Goal: Information Seeking & Learning: Check status

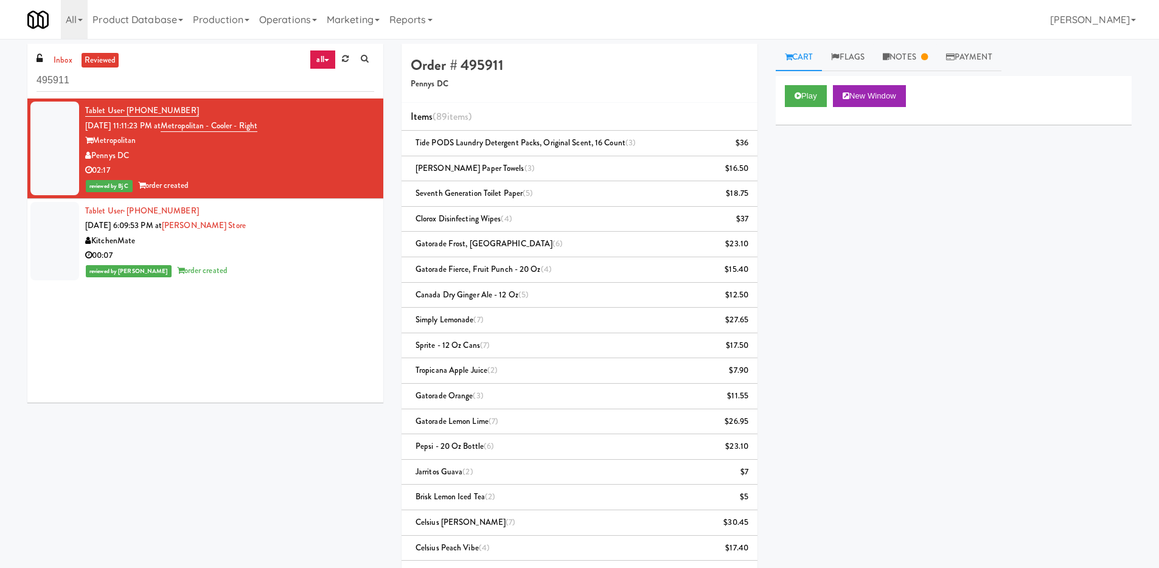
click at [185, 151] on div "Pennys DC" at bounding box center [229, 155] width 289 height 15
click at [919, 56] on link "Notes" at bounding box center [905, 57] width 63 height 27
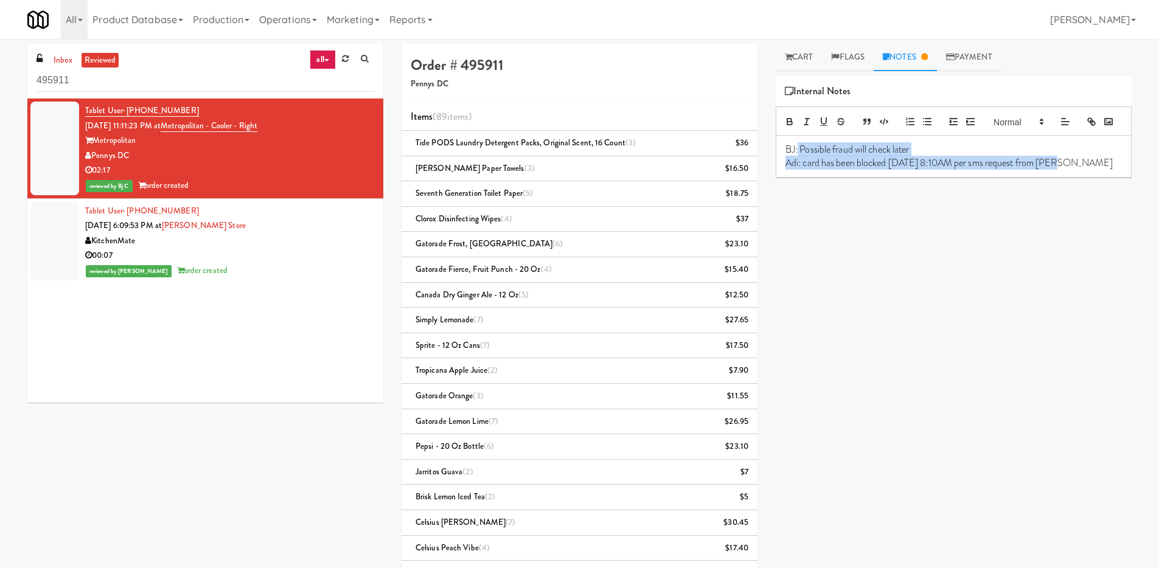
drag, startPoint x: 798, startPoint y: 166, endPoint x: 1056, endPoint y: 186, distance: 259.4
click at [1057, 178] on div "BJ: Possible fraud will check later Adi: card has been blocked [DATE] 8:10AM pe…" at bounding box center [953, 157] width 355 height 42
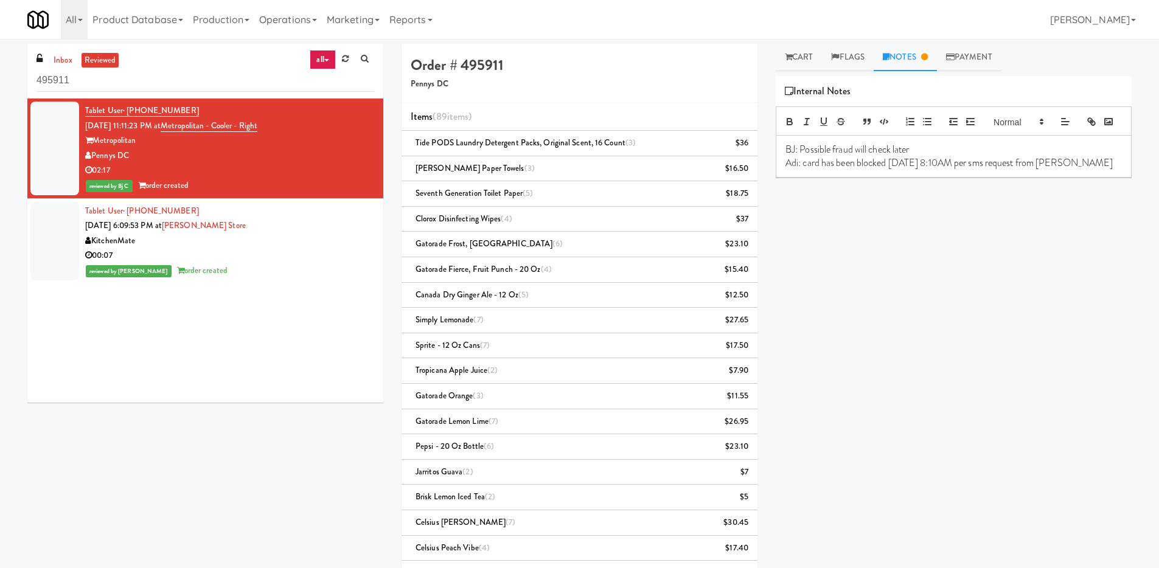
click at [1007, 251] on div "Play New Window Primary Flag Clear Flag if unable to determine what was taken o…" at bounding box center [954, 304] width 356 height 456
click at [21, 88] on div "inbox reviewed all all unclear take inventory issue suspicious failed recent 49…" at bounding box center [205, 228] width 374 height 368
click at [160, 158] on div "Pennys DC" at bounding box center [229, 155] width 289 height 15
click at [852, 60] on link "Flags" at bounding box center [848, 57] width 52 height 27
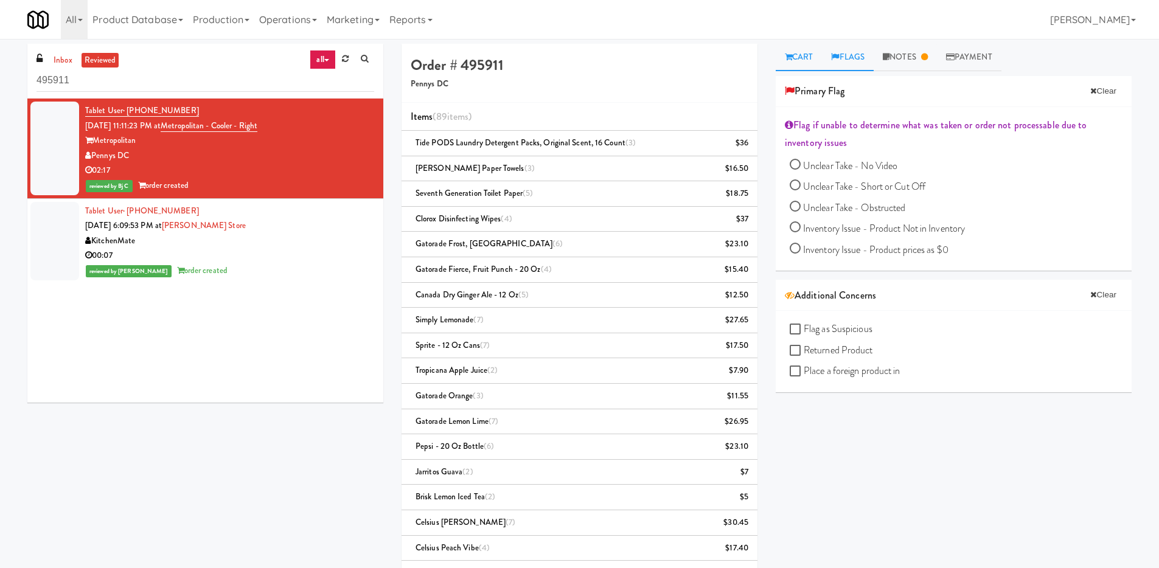
click at [794, 60] on link "Cart" at bounding box center [799, 57] width 47 height 27
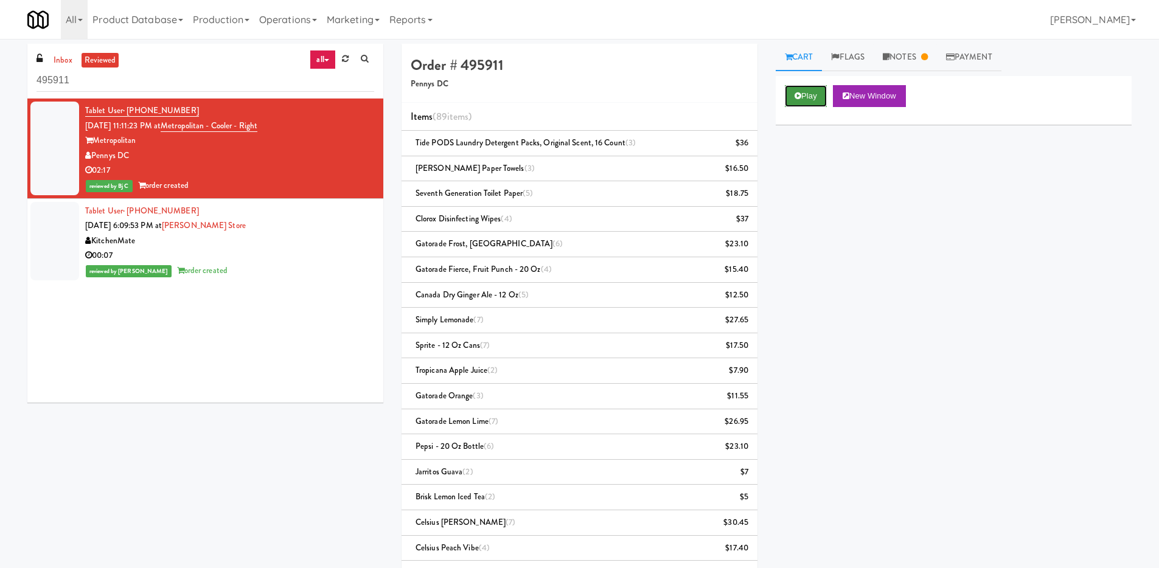
click at [817, 95] on button "Play" at bounding box center [806, 96] width 42 height 22
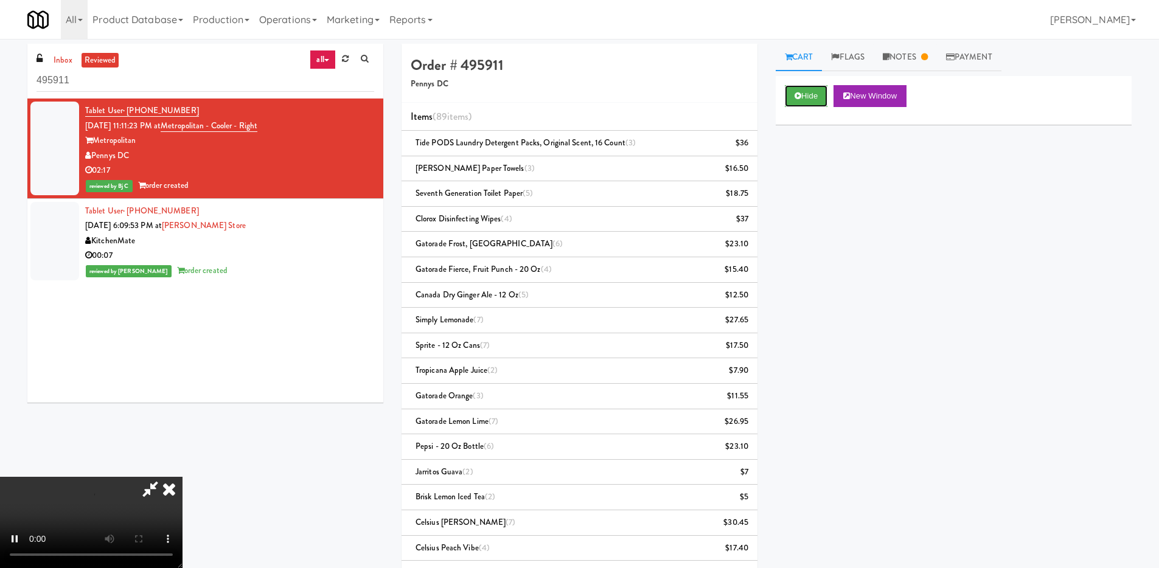
scroll to position [195, 0]
click at [183, 477] on video at bounding box center [91, 522] width 183 height 91
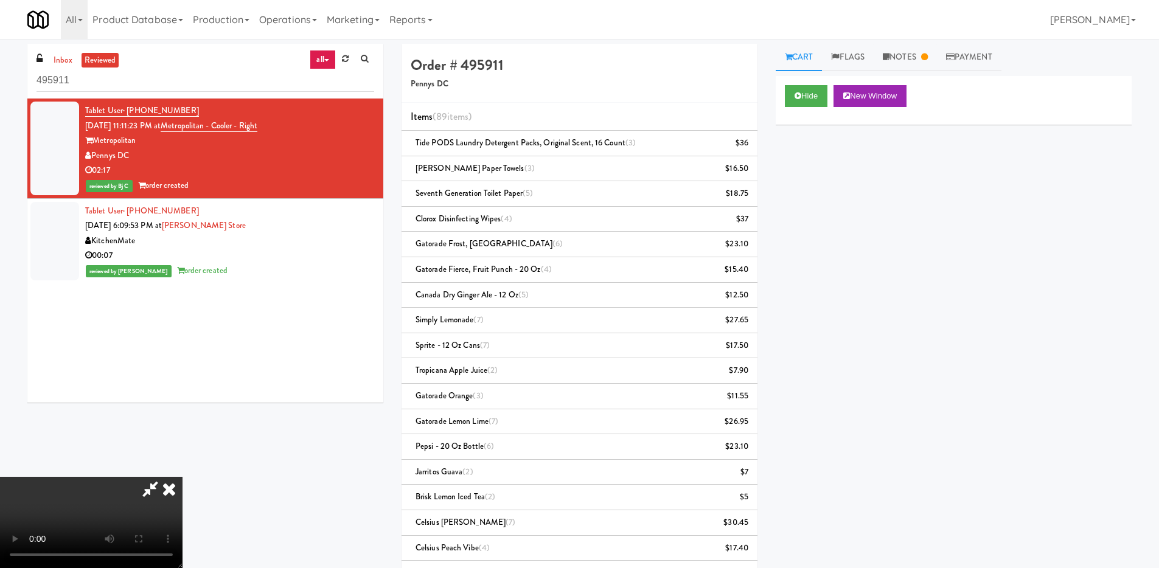
click at [183, 477] on icon at bounding box center [169, 489] width 27 height 24
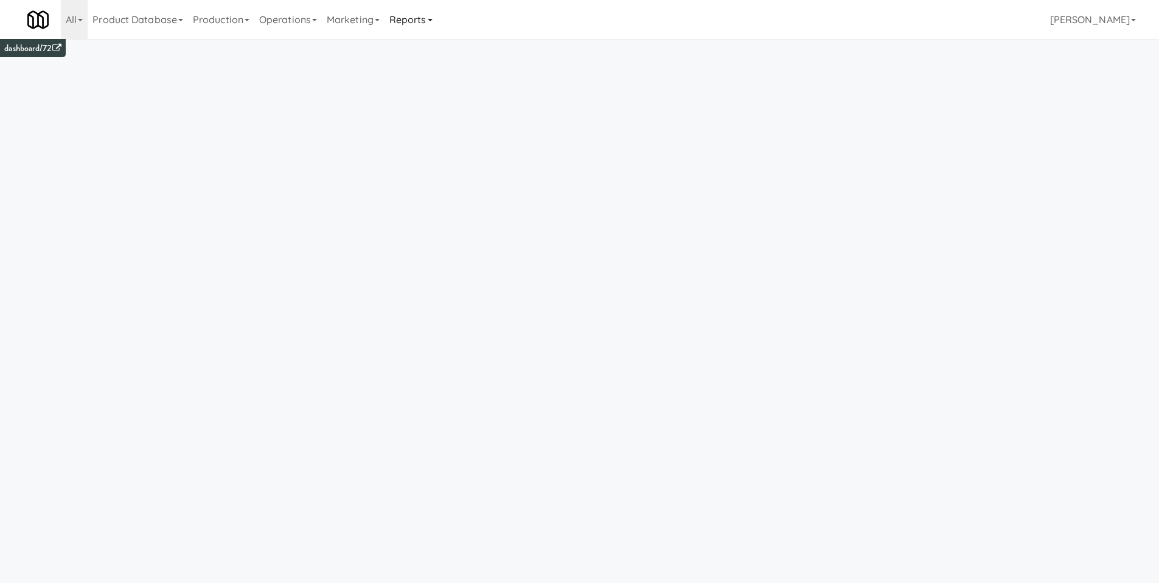
click at [433, 15] on link "Reports" at bounding box center [411, 19] width 53 height 39
click at [448, 102] on link "Payouts" at bounding box center [433, 96] width 97 height 22
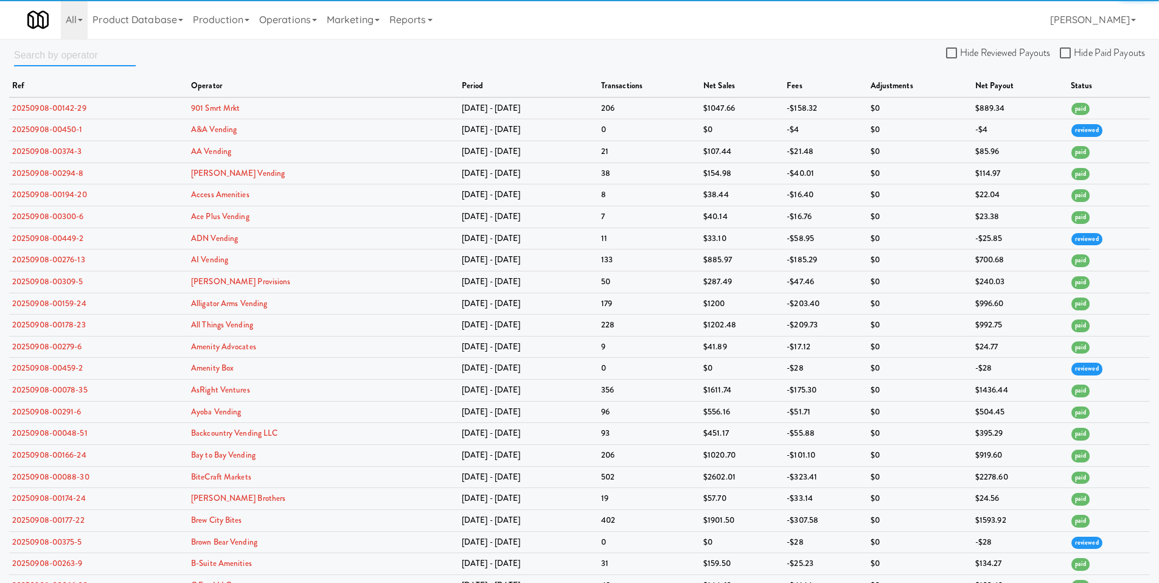
click at [83, 48] on input "text" at bounding box center [75, 55] width 122 height 23
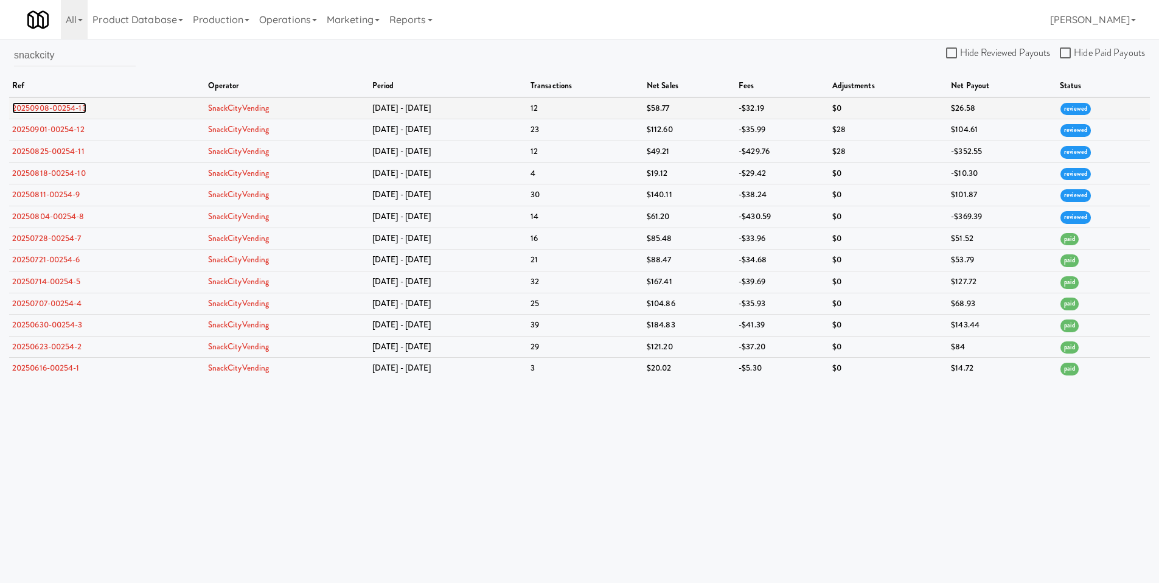
click at [29, 109] on link "20250908-00254-13" at bounding box center [49, 108] width 74 height 12
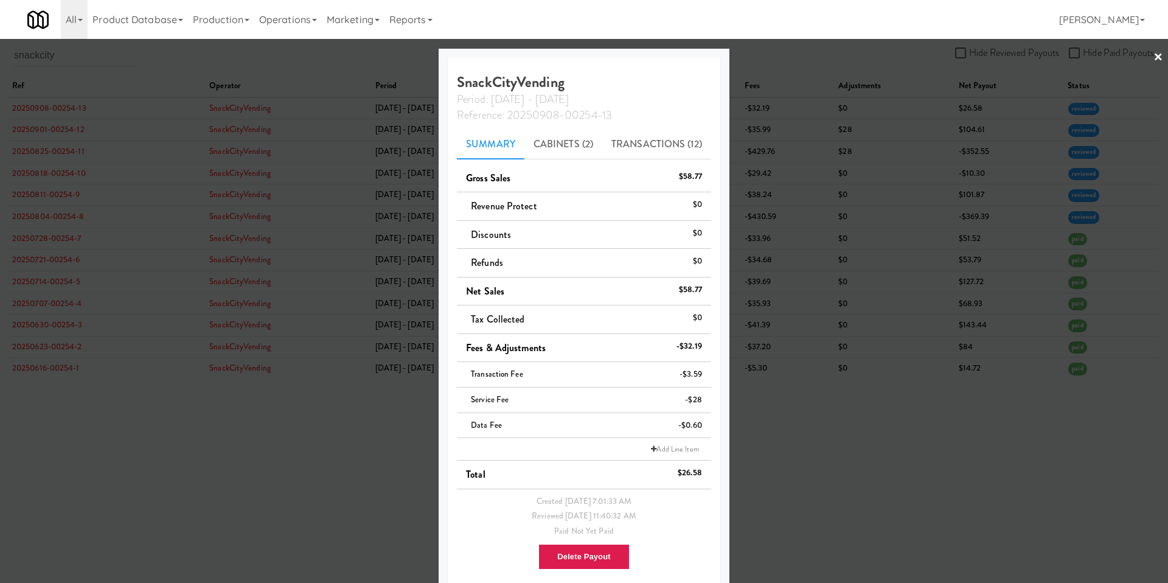
click at [807, 164] on div at bounding box center [584, 291] width 1168 height 583
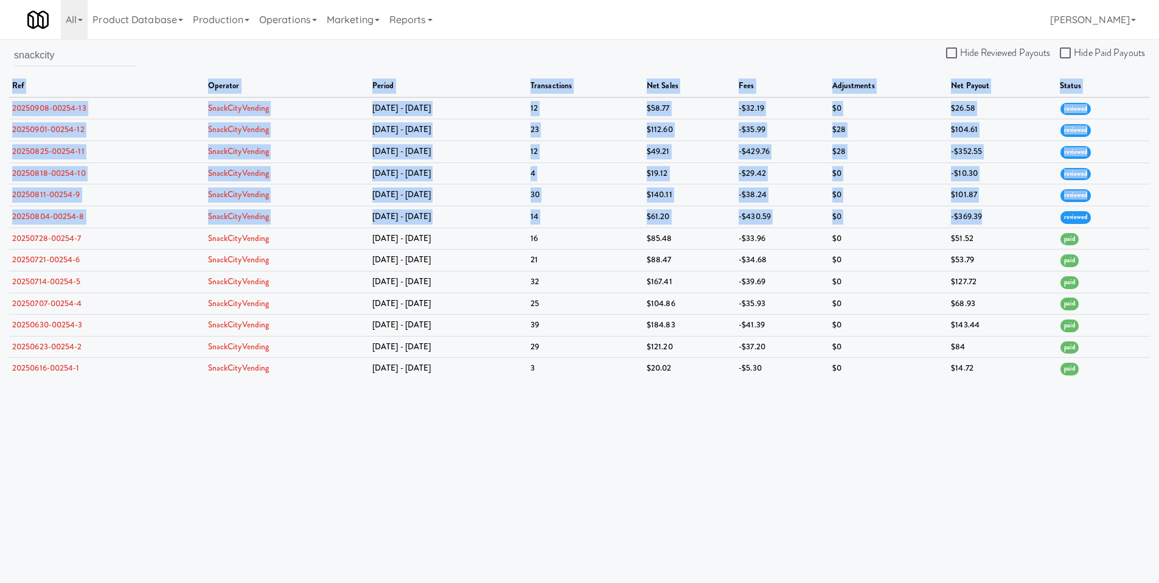
drag, startPoint x: 999, startPoint y: 219, endPoint x: 700, endPoint y: 61, distance: 337.8
click at [700, 61] on div "snackcity Hide Reviewed Payouts Hide Paid Payouts ref operator period transacti…" at bounding box center [579, 211] width 1159 height 335
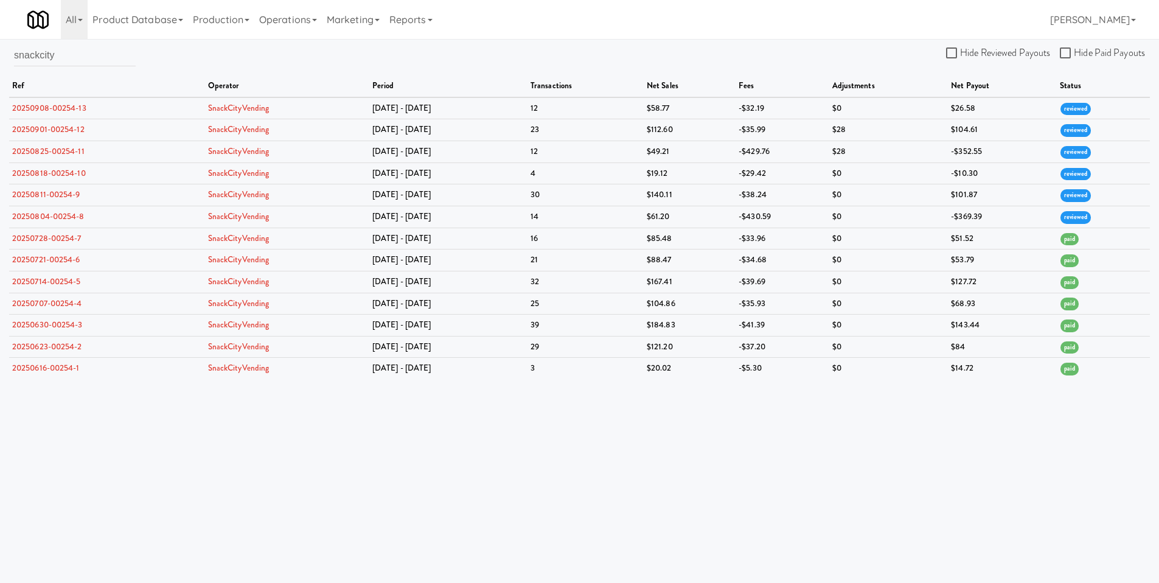
click at [704, 78] on th "net sales" at bounding box center [690, 86] width 92 height 22
click at [792, 218] on td "-$430.59" at bounding box center [782, 217] width 93 height 22
click at [37, 213] on link "20250804-00254-8" at bounding box center [48, 217] width 72 height 12
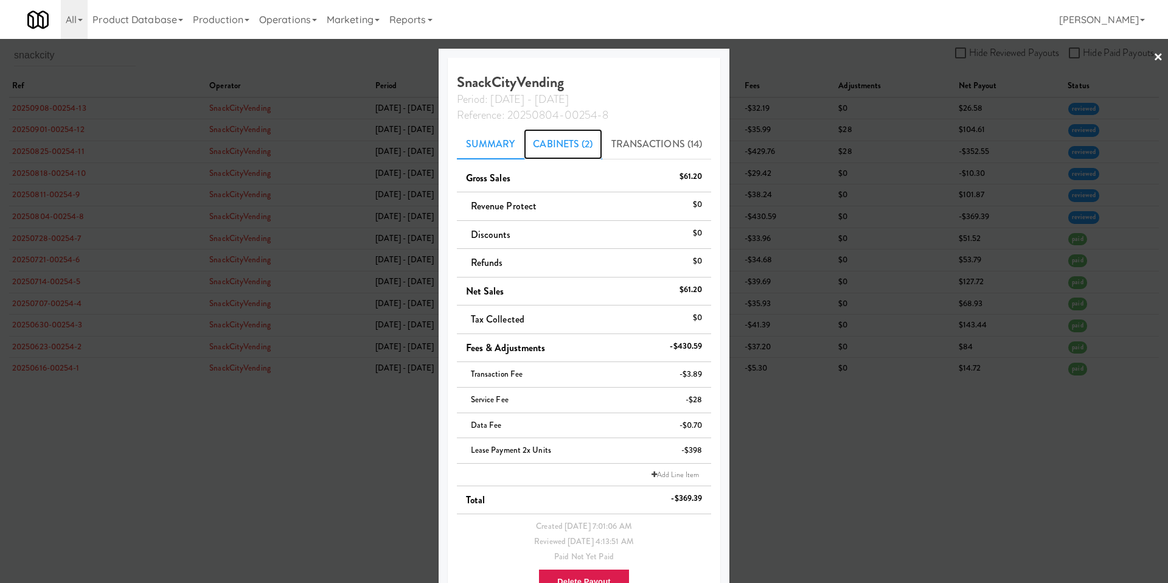
click at [573, 132] on link "Cabinets (2)" at bounding box center [563, 144] width 78 height 30
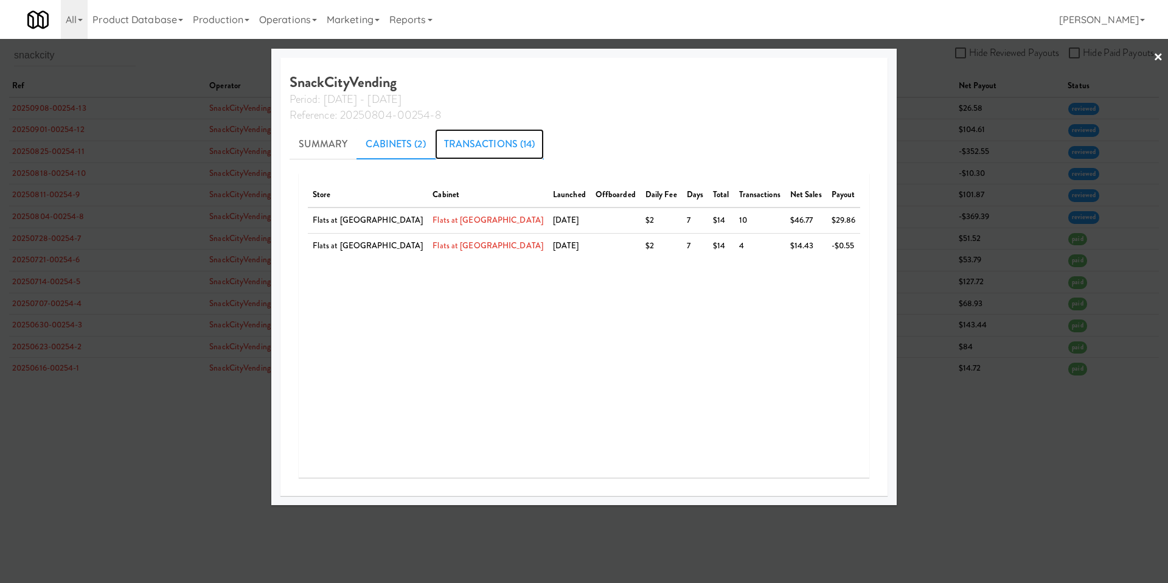
click at [545, 147] on link "Transactions (14)" at bounding box center [490, 144] width 110 height 30
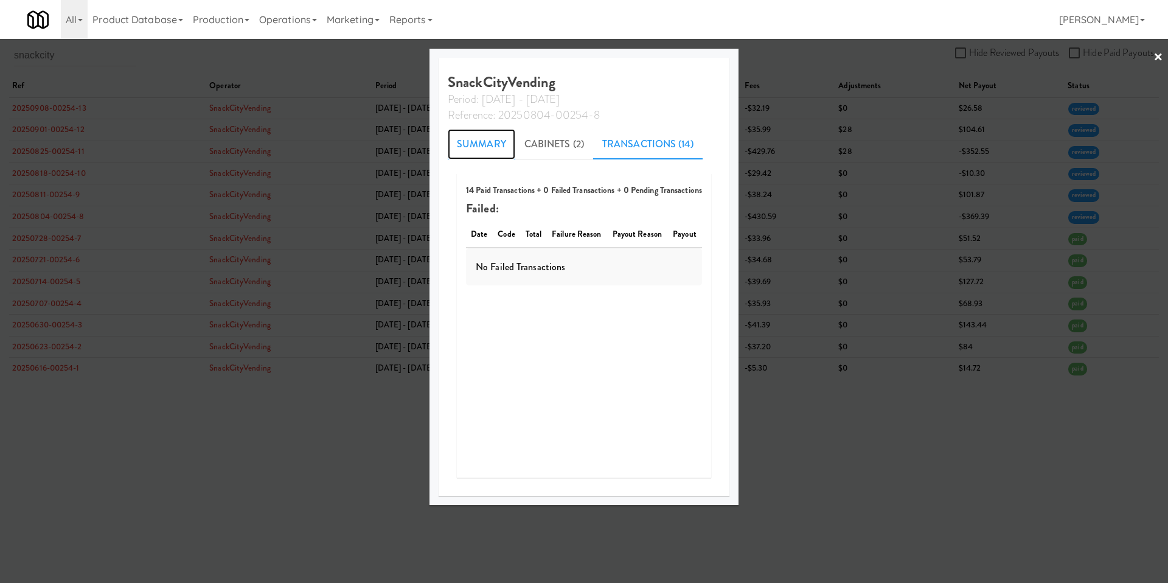
click at [487, 141] on link "Summary" at bounding box center [482, 144] width 68 height 30
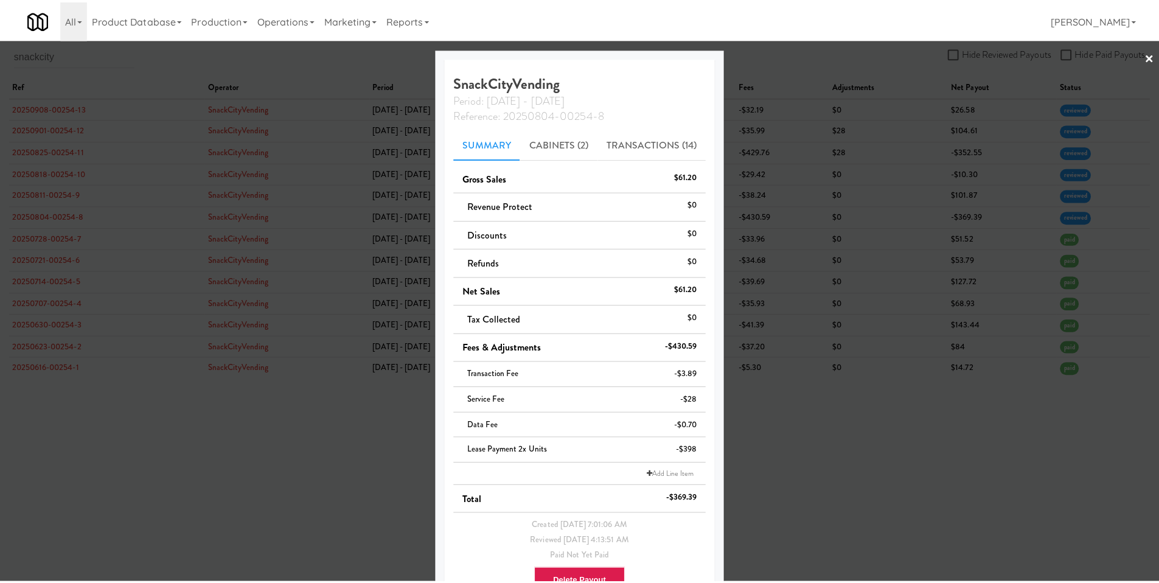
scroll to position [40, 0]
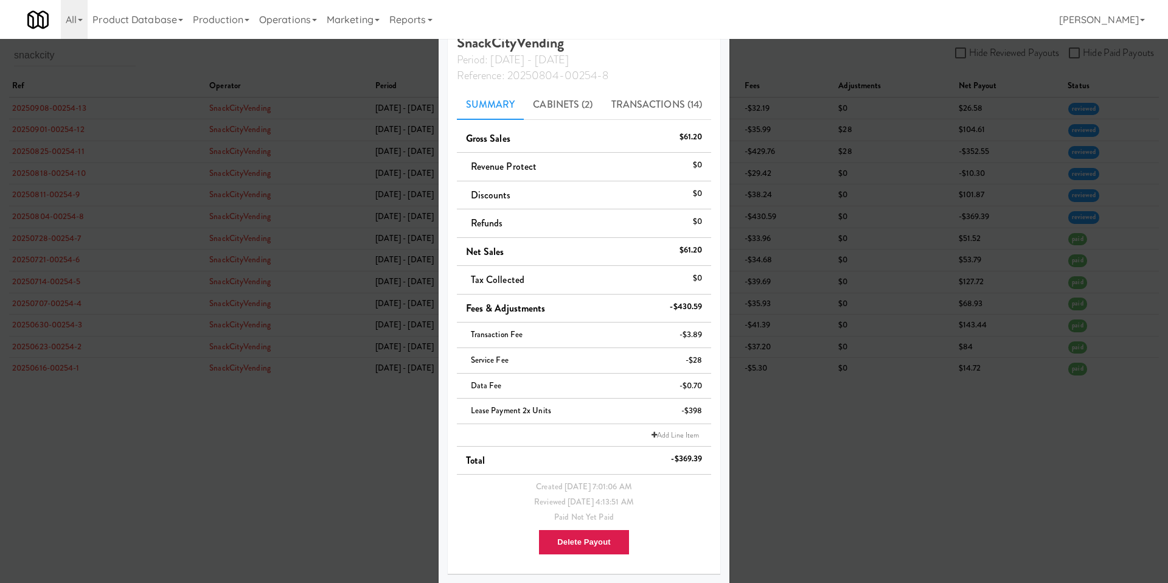
click at [793, 116] on div at bounding box center [584, 291] width 1168 height 583
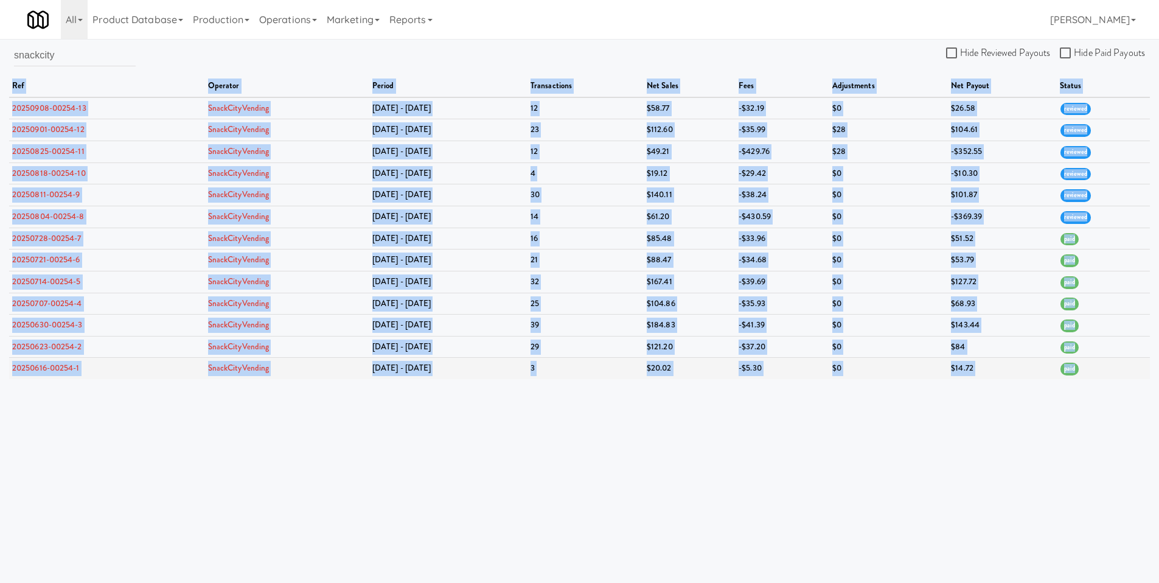
drag, startPoint x: 9, startPoint y: 81, endPoint x: 1075, endPoint y: 375, distance: 1105.4
click at [1075, 375] on table "ref operator period transactions net sales fees adjustments net payout status 2…" at bounding box center [579, 227] width 1141 height 304
copy table "ref operator period transactions net sales fees adjustments net payout status 2…"
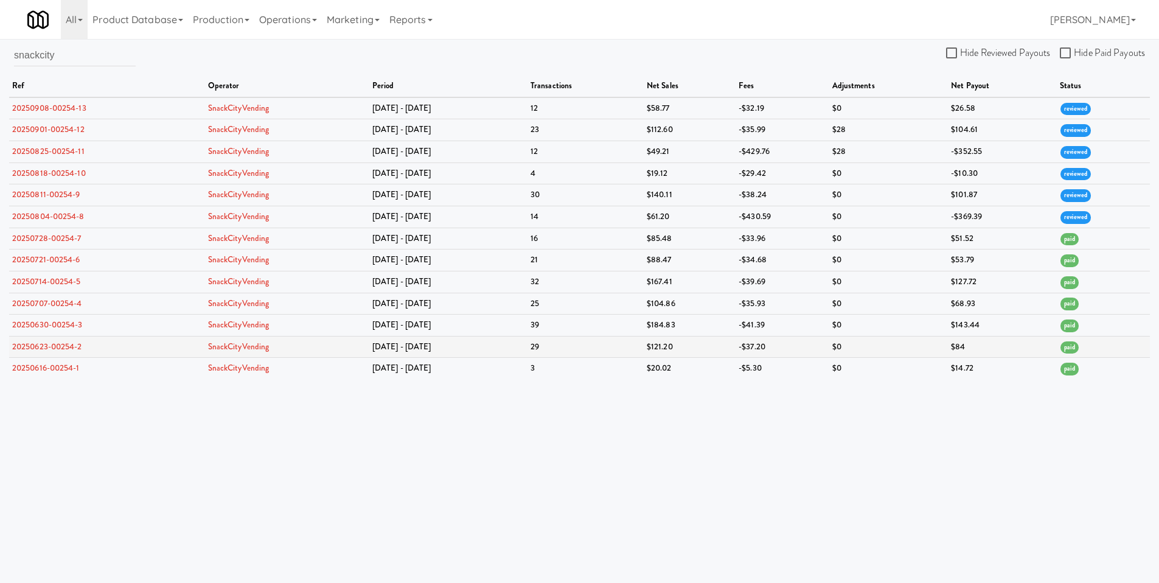
click at [318, 355] on td "SnackCityVending" at bounding box center [287, 347] width 164 height 22
click at [538, 359] on td "3" at bounding box center [586, 368] width 116 height 21
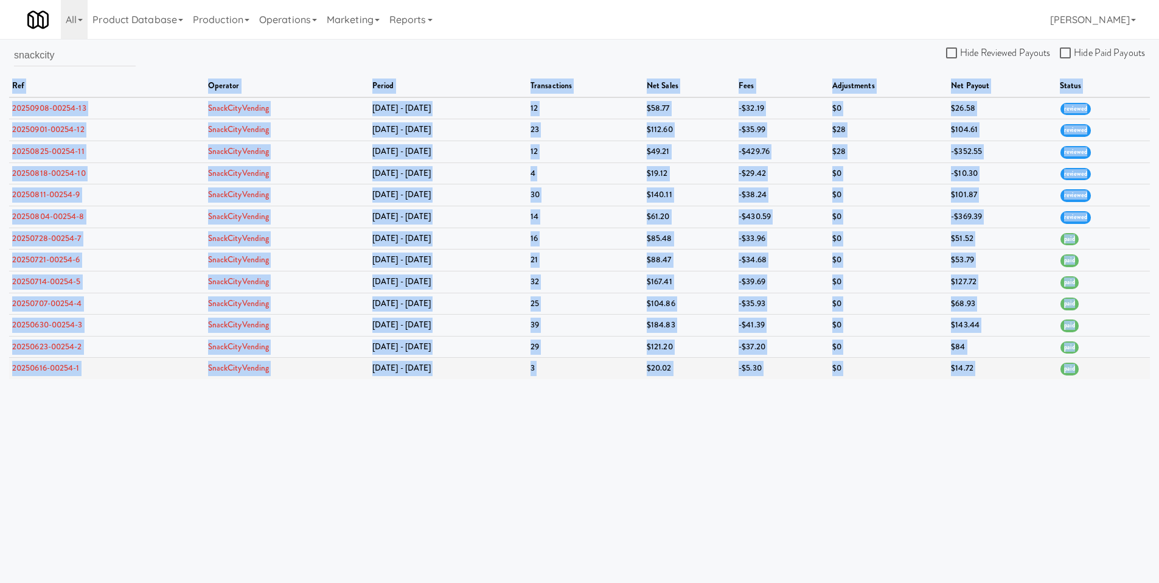
drag, startPoint x: 178, startPoint y: 58, endPoint x: 1077, endPoint y: 372, distance: 952.0
click at [1077, 372] on div "snackcity Hide Reviewed Payouts Hide Paid Payouts ref operator period transacti…" at bounding box center [579, 211] width 1159 height 335
click at [911, 367] on td "$0" at bounding box center [888, 368] width 119 height 21
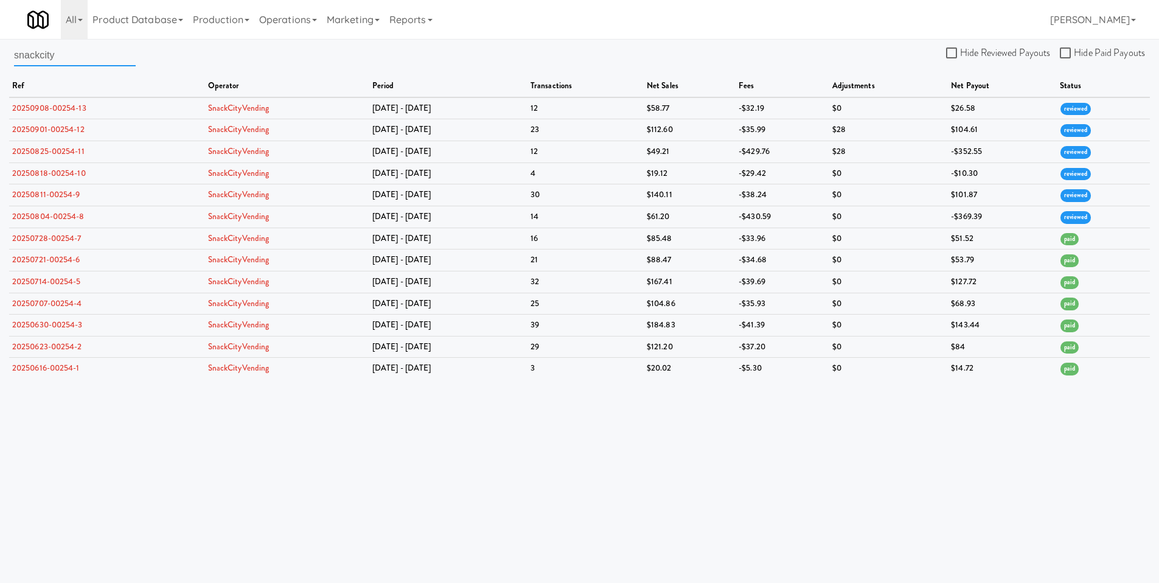
click at [60, 57] on input "snackcity" at bounding box center [75, 55] width 122 height 23
drag, startPoint x: 75, startPoint y: 58, endPoint x: -16, endPoint y: 56, distance: 91.3
click at [0, 56] on html "Okay Okay Select date: previous 2025-Sep next Su Mo Tu We Th Fr Sa 31 1 2 3 4 5…" at bounding box center [579, 291] width 1159 height 583
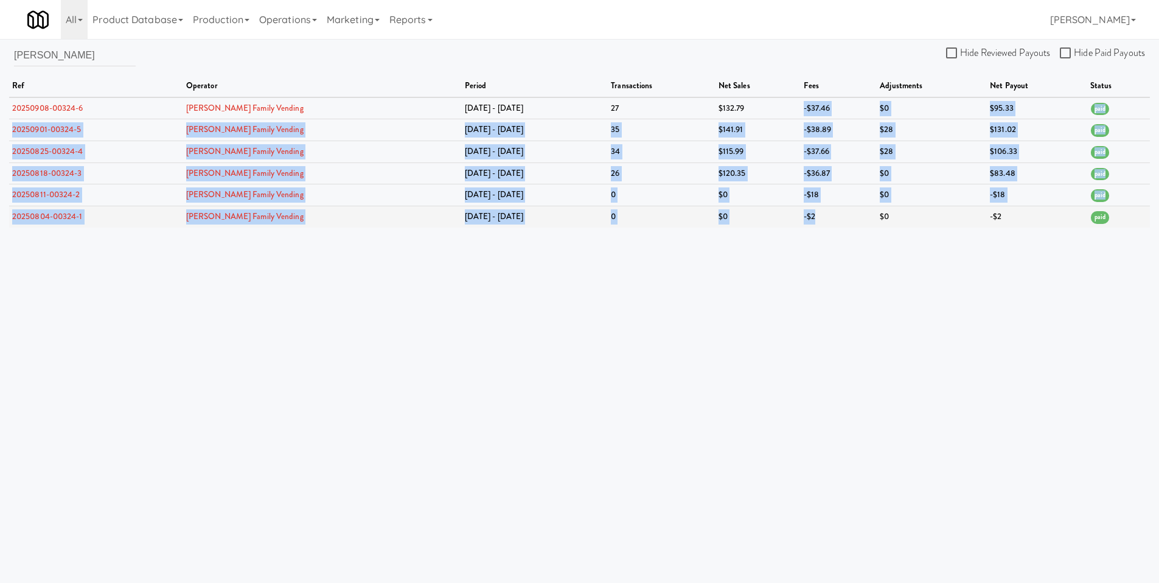
drag, startPoint x: 780, startPoint y: 120, endPoint x: 816, endPoint y: 215, distance: 101.5
click at [816, 215] on tbody "20250908-00324-6 Stucki Family Vending Sep 1 - Sep 7 27 $132.79 -$37.46 $0 $95.…" at bounding box center [579, 162] width 1141 height 130
click at [816, 215] on td "-$2" at bounding box center [839, 216] width 77 height 21
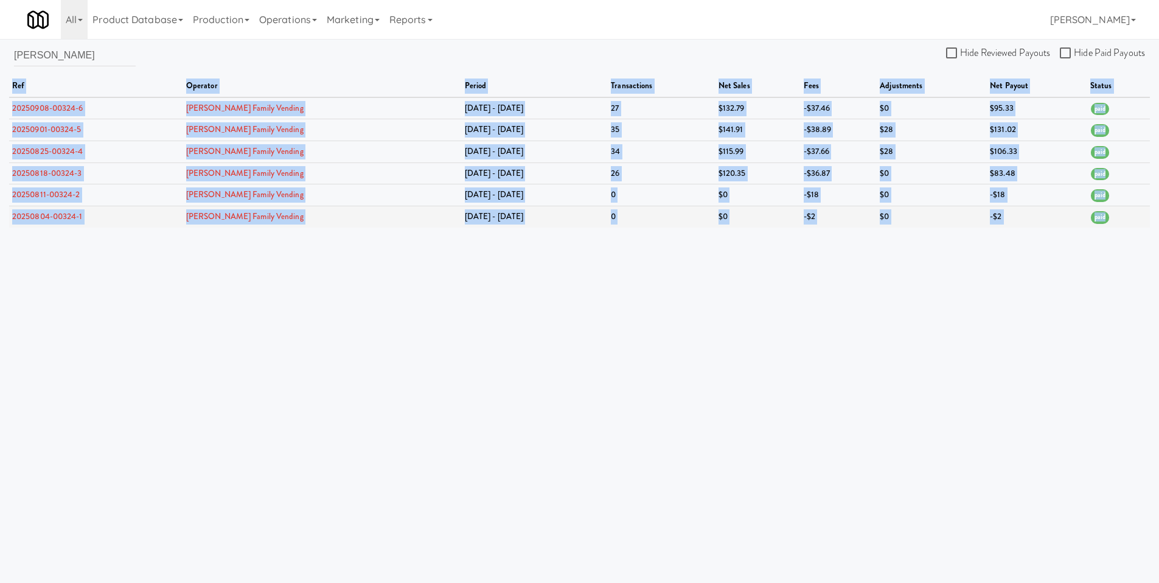
drag, startPoint x: 383, startPoint y: 60, endPoint x: 1130, endPoint y: 218, distance: 763.2
click at [1132, 216] on div "stucki Hide Reviewed Payouts Hide Paid Payouts ref operator period transactions…" at bounding box center [579, 136] width 1159 height 184
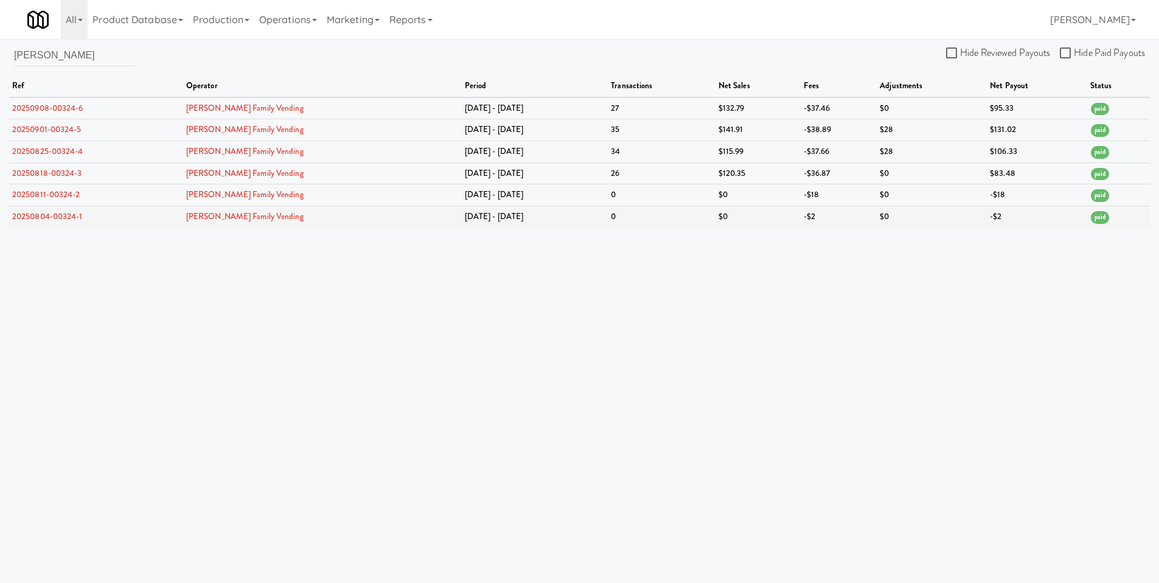
click at [1129, 218] on td "paid" at bounding box center [1118, 216] width 63 height 21
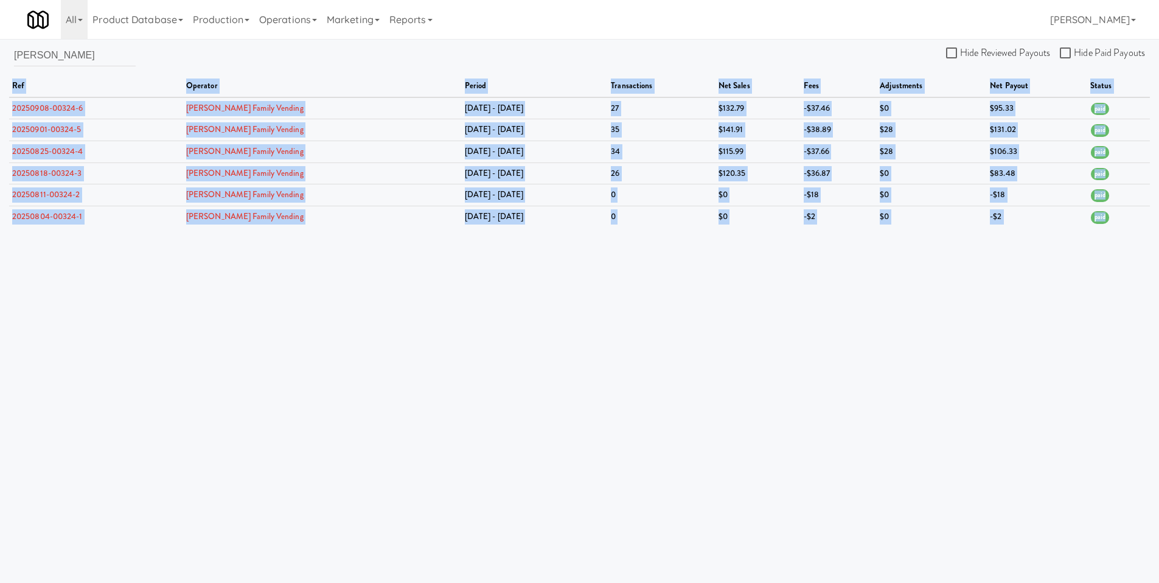
drag, startPoint x: 1118, startPoint y: 219, endPoint x: 274, endPoint y: 56, distance: 858.9
click at [274, 56] on div "stucki Hide Reviewed Payouts Hide Paid Payouts ref operator period transactions…" at bounding box center [579, 136] width 1159 height 184
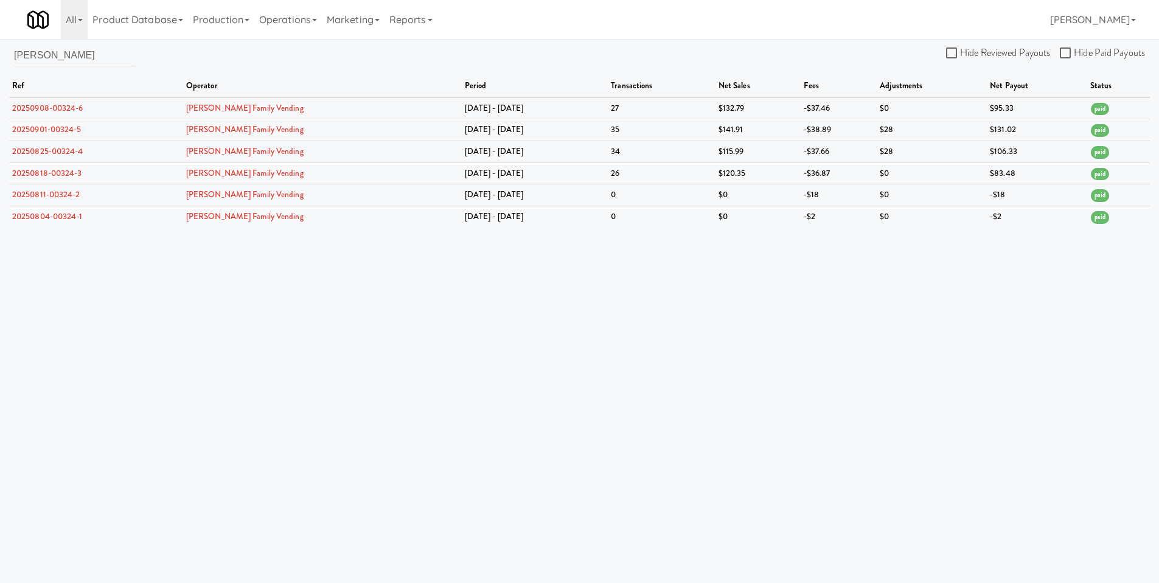
click at [275, 57] on div "stucki Hide Reviewed Payouts Hide Paid Payouts ref operator period transactions…" at bounding box center [579, 136] width 1159 height 184
click at [432, 20] on link "Reports" at bounding box center [411, 19] width 53 height 39
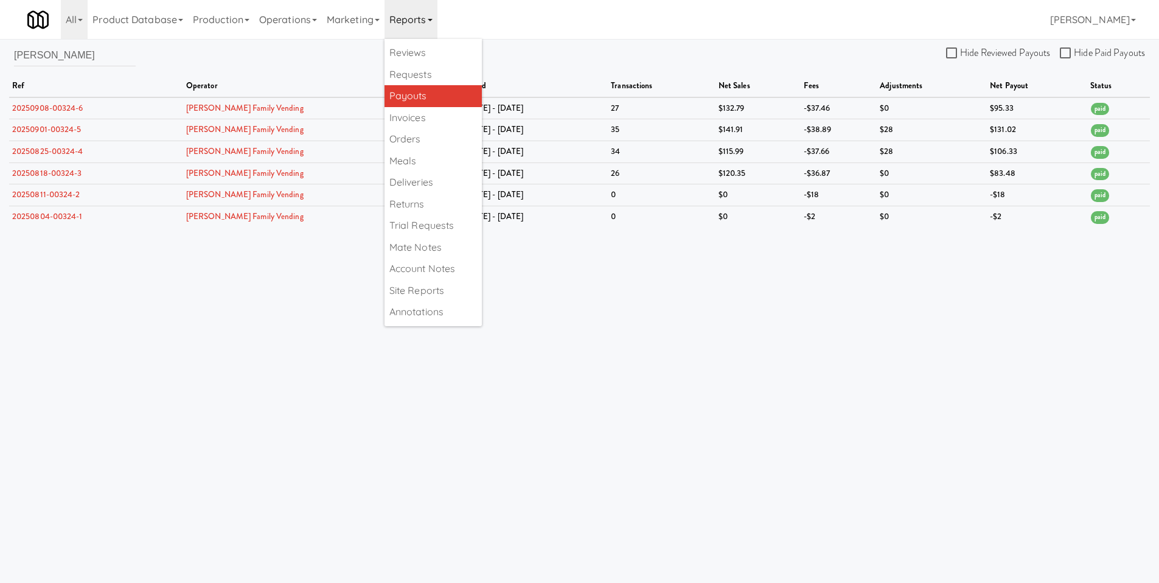
click at [146, 71] on div "stucki Hide Reviewed Payouts Hide Paid Payouts ref operator period transactions…" at bounding box center [579, 136] width 1159 height 184
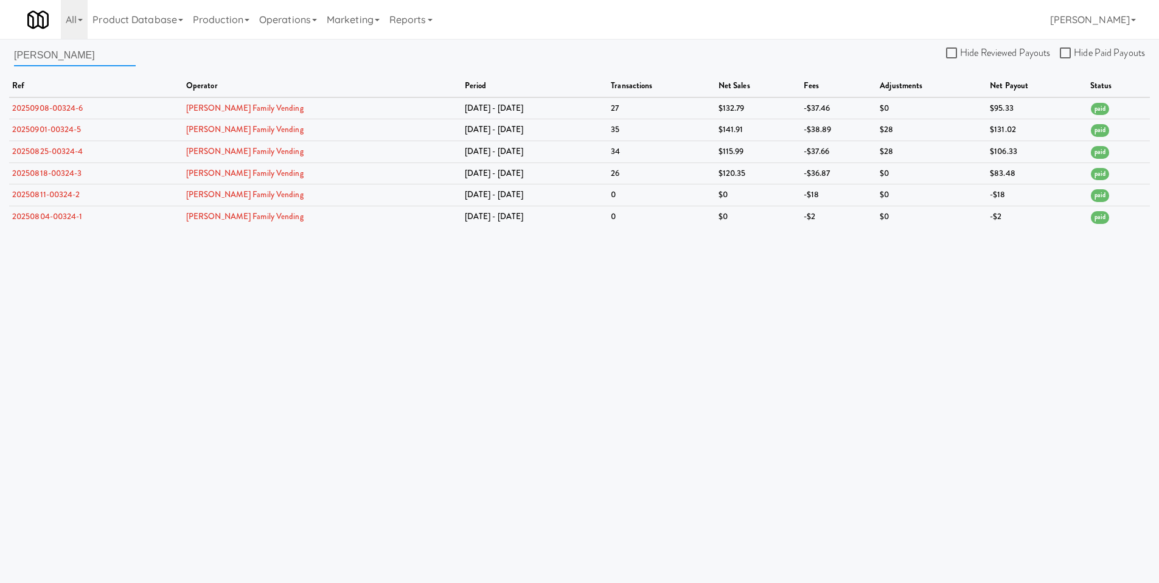
drag, startPoint x: 63, startPoint y: 57, endPoint x: -24, endPoint y: 47, distance: 88.2
click at [0, 47] on html "Okay Okay Select date: previous 2025-Sep next Su Mo Tu We Th Fr Sa 31 1 2 3 4 5…" at bounding box center [579, 291] width 1159 height 583
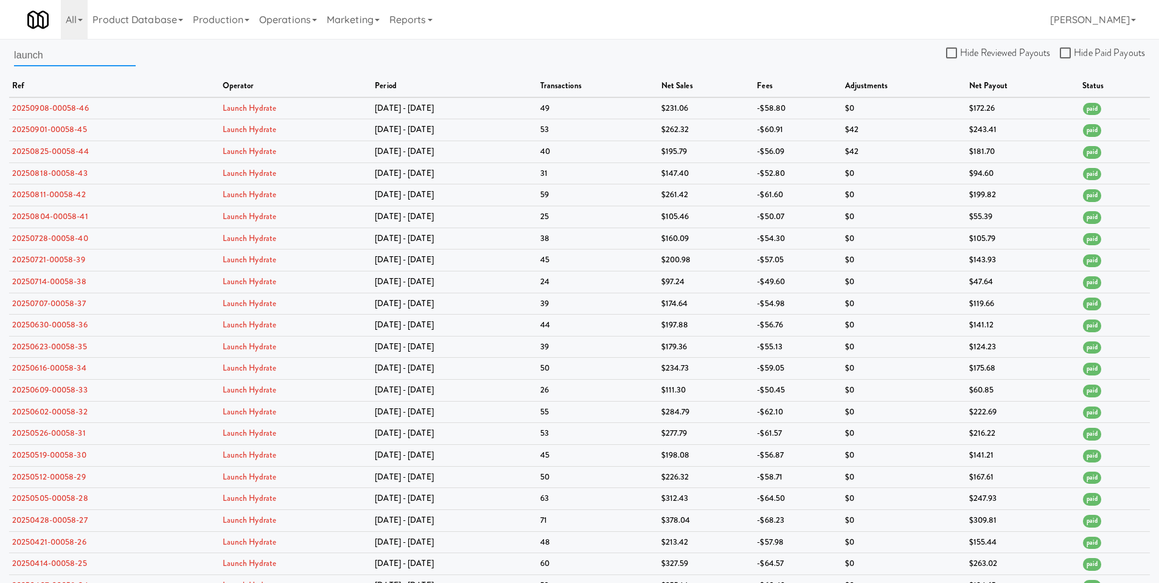
drag, startPoint x: 67, startPoint y: 52, endPoint x: -71, endPoint y: 50, distance: 137.5
click at [0, 50] on html "Okay Okay Select date: previous 2025-Sep next Su Mo Tu We Th Fr Sa 31 1 2 3 4 5…" at bounding box center [579, 291] width 1159 height 583
type input "snack"
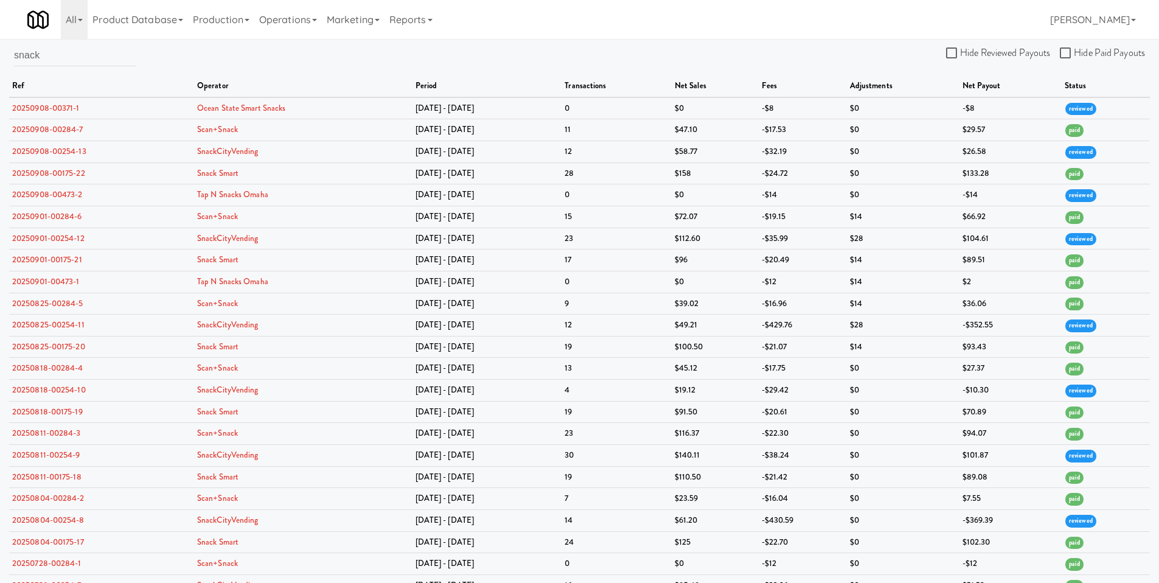
click at [100, 77] on th "ref" at bounding box center [101, 86] width 185 height 22
